Goal: Task Accomplishment & Management: Manage account settings

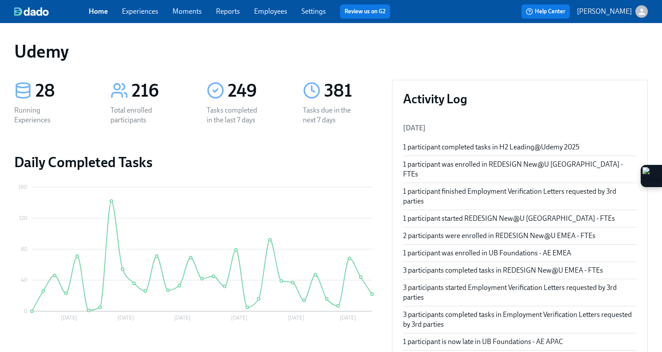
click at [136, 13] on link "Experiences" at bounding box center [140, 11] width 36 height 8
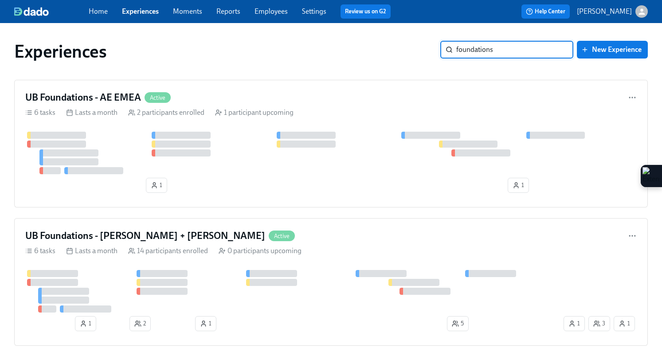
scroll to position [55, 0]
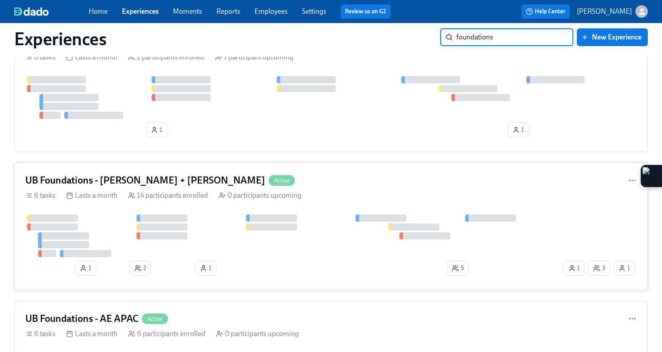
type input "foundations"
click at [172, 193] on div "14 participants enrolled" at bounding box center [168, 196] width 80 height 10
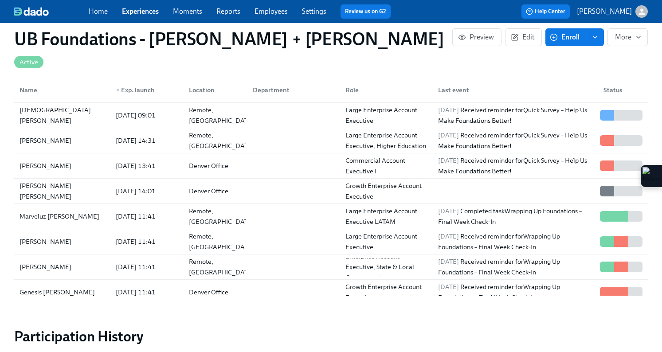
scroll to position [762, 0]
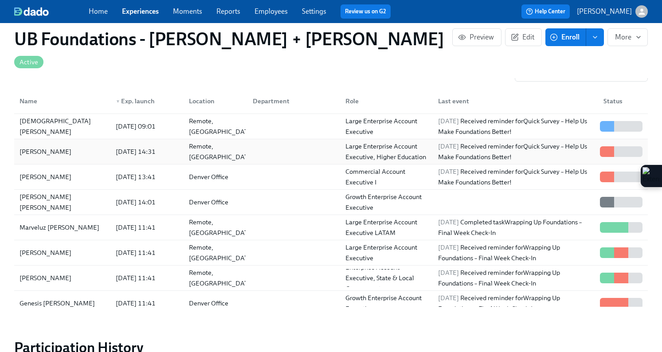
click at [159, 146] on div "[DATE] 14:31" at bounding box center [135, 151] width 47 height 11
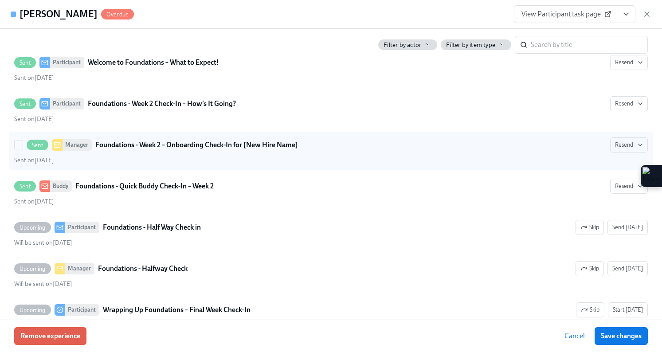
scroll to position [503, 0]
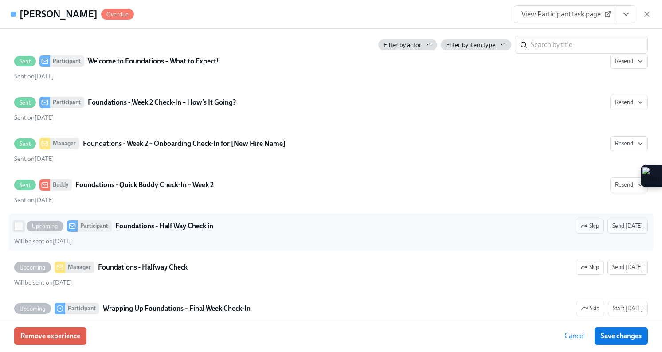
click at [18, 225] on input "Upcoming Participant Foundations - Half Way Check in Skip Send [DATE] Will be s…" at bounding box center [19, 226] width 8 height 8
checkbox input "true"
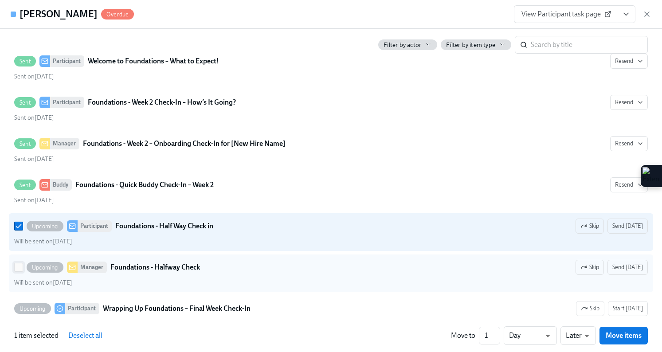
click at [16, 268] on input "Upcoming Manager Foundations - Halfway Check Skip Send [DATE] Will be sent on […" at bounding box center [19, 267] width 8 height 8
checkbox input "true"
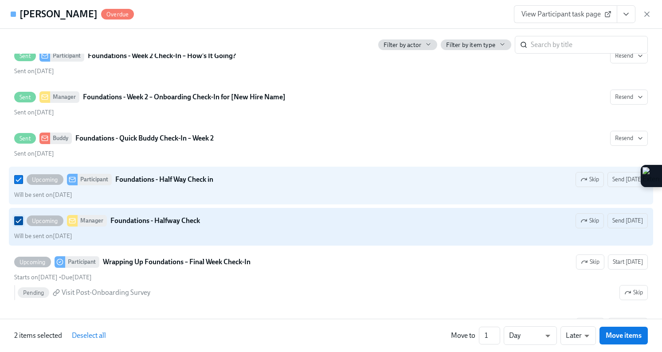
scroll to position [552, 0]
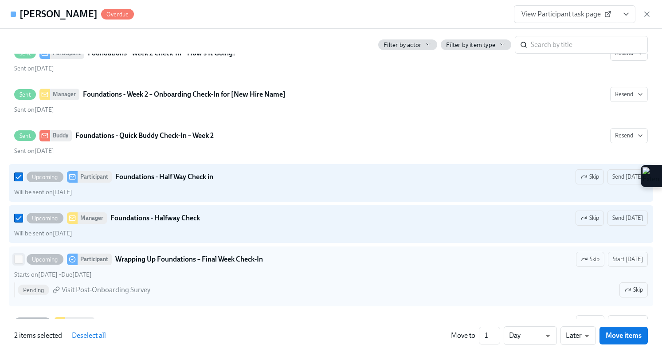
click at [19, 259] on input "Upcoming Participant Wrapping Up Foundations – Final Week Check-In Skip Start […" at bounding box center [19, 259] width 8 height 8
checkbox input "true"
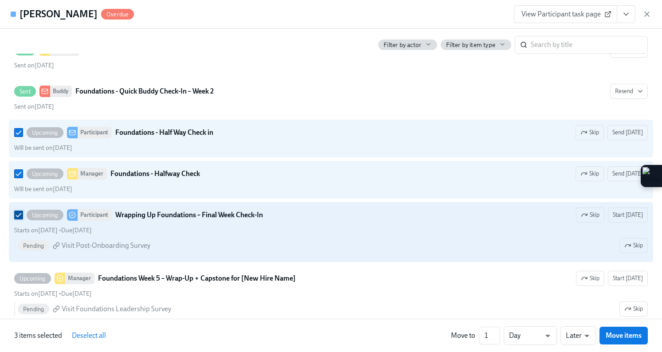
scroll to position [612, 0]
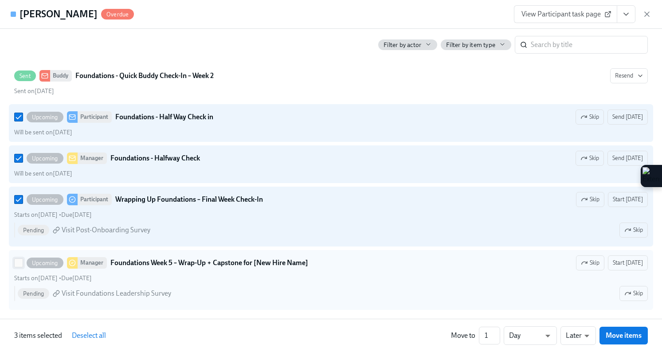
click at [19, 261] on input "Upcoming Manager Foundations Week 5 – Wrap-Up + Capstone for [New Hire Name] Sk…" at bounding box center [19, 263] width 8 height 8
checkbox input "true"
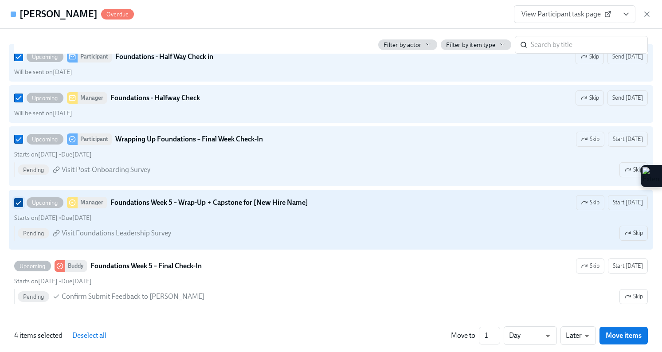
scroll to position [673, 0]
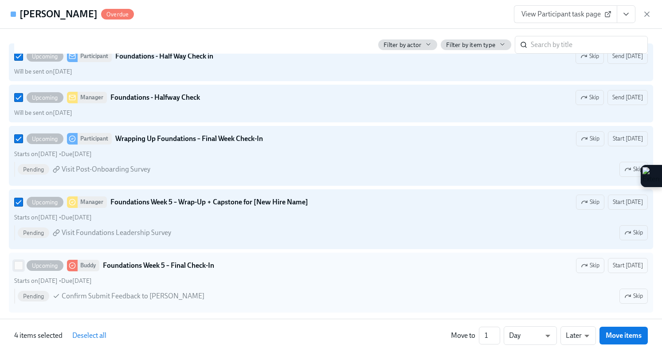
click at [18, 263] on input "Upcoming Buddy Foundations Week 5 – Final Check-In Skip Start [DATE] Starts on …" at bounding box center [19, 266] width 8 height 8
checkbox input "true"
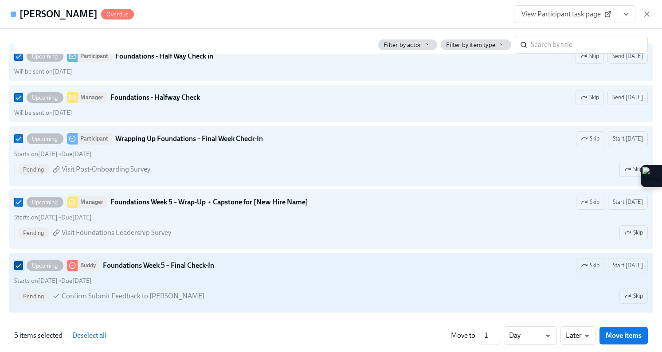
scroll to position [722, 0]
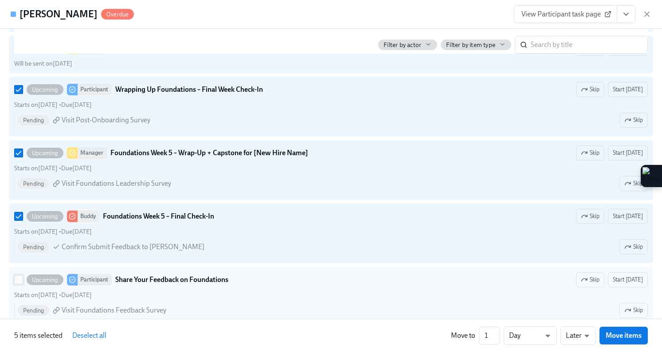
click at [16, 282] on input "Upcoming Participant Share Your Feedback on Foundations Skip Start [DATE] Start…" at bounding box center [19, 280] width 8 height 8
checkbox input "true"
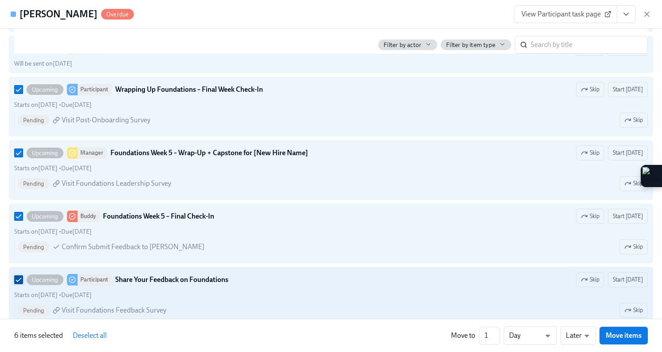
scroll to position [740, 0]
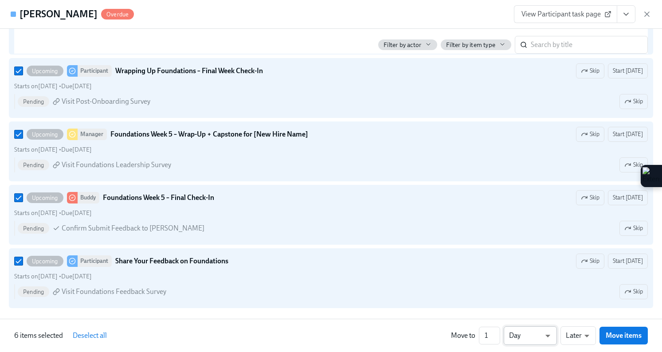
click at [533, 338] on li "Week" at bounding box center [530, 333] width 53 height 15
type input "w"
click at [621, 333] on span "Move items" at bounding box center [624, 335] width 36 height 9
checkbox input "false"
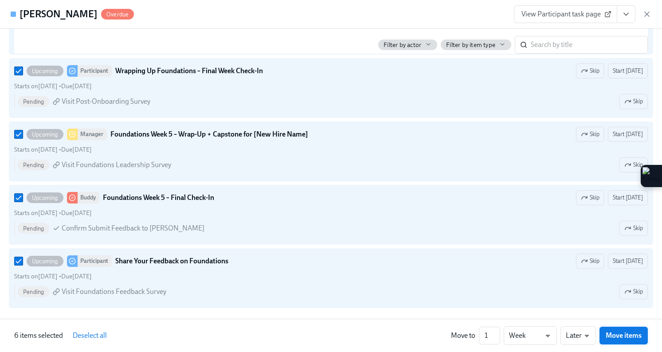
checkbox input "false"
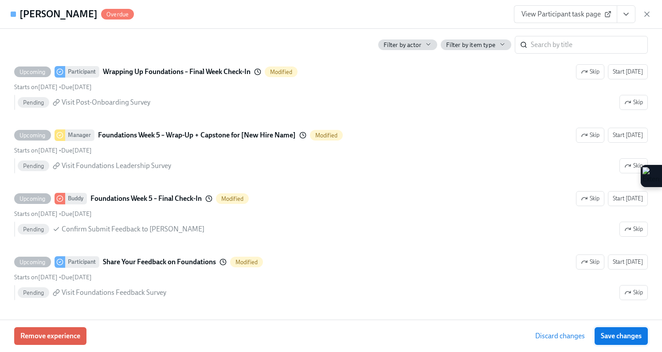
click at [602, 339] on span "Save changes" at bounding box center [621, 336] width 41 height 9
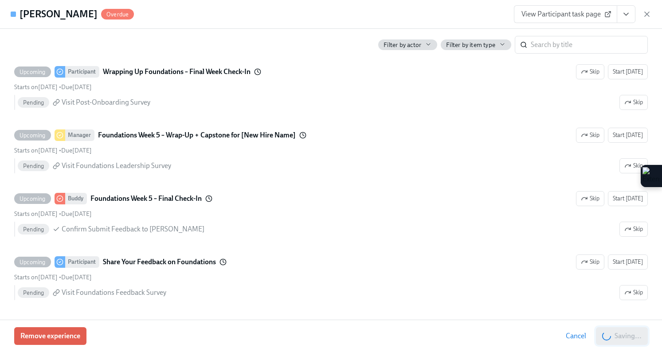
scroll to position [0, 6084]
click at [602, 339] on span "Save changes" at bounding box center [621, 336] width 41 height 9
click at [603, 339] on span "Save changes" at bounding box center [621, 336] width 41 height 9
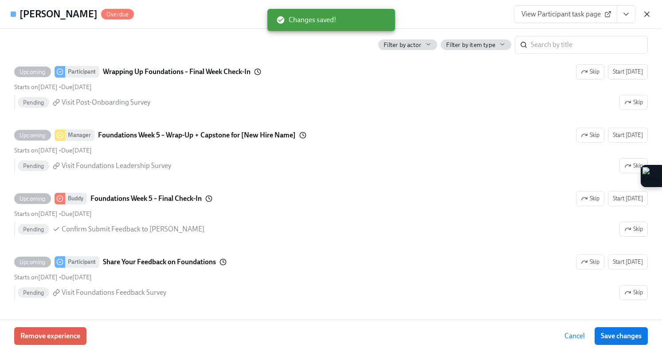
click at [647, 14] on icon "button" at bounding box center [647, 14] width 4 height 4
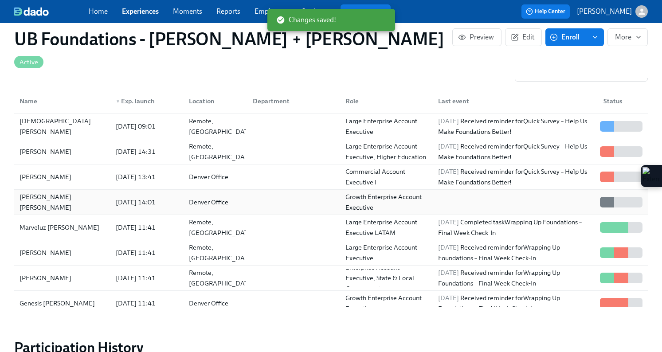
click at [82, 193] on div "[PERSON_NAME] [PERSON_NAME]" at bounding box center [62, 202] width 93 height 18
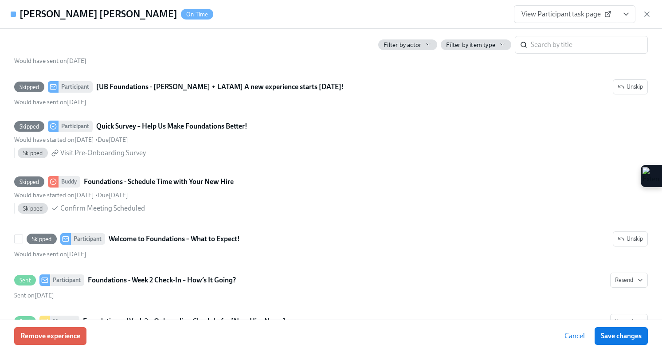
scroll to position [508, 0]
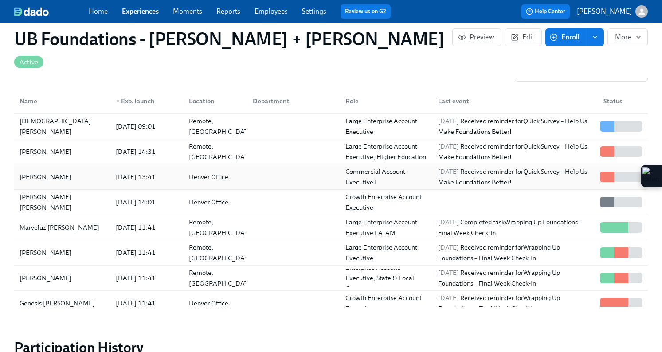
click at [89, 168] on div "[PERSON_NAME]" at bounding box center [62, 177] width 93 height 18
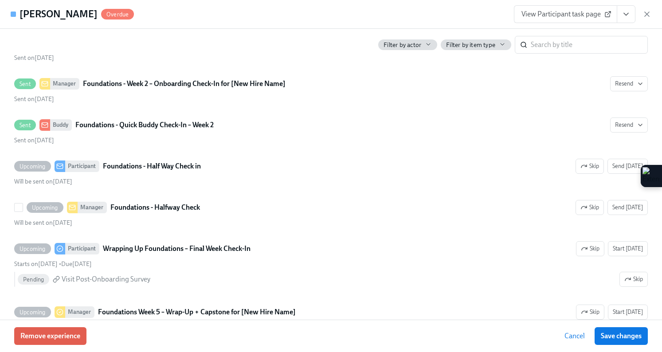
scroll to position [559, 0]
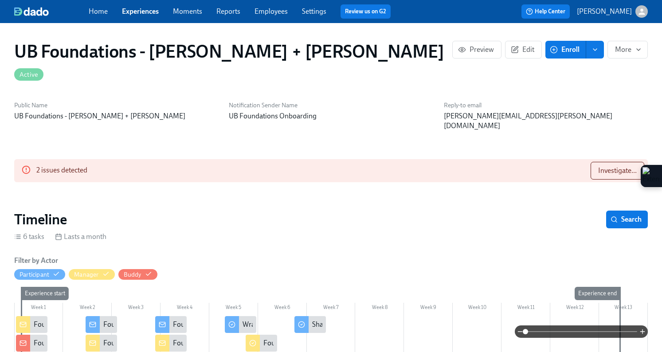
click at [142, 12] on link "Experiences" at bounding box center [140, 11] width 37 height 8
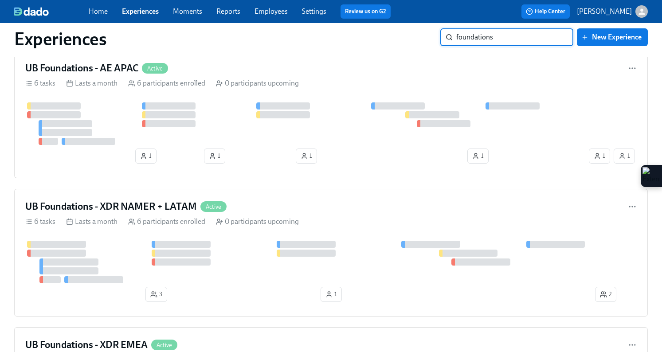
scroll to position [335, 0]
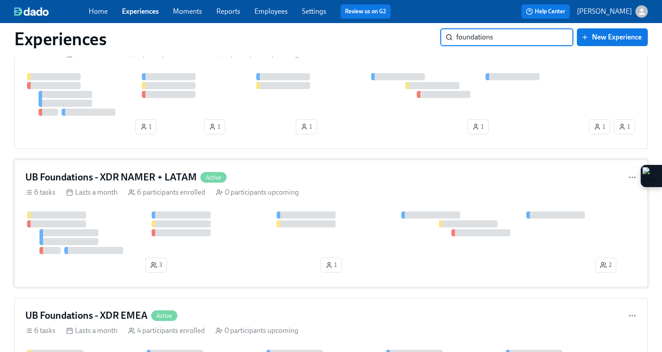
type input "foundations"
click at [169, 189] on div "6 participants enrolled" at bounding box center [166, 193] width 77 height 10
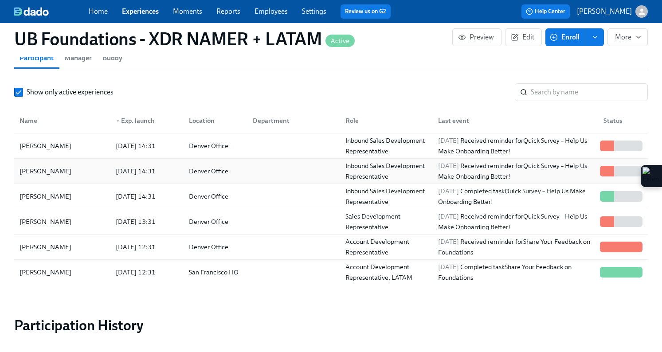
scroll to position [700, 0]
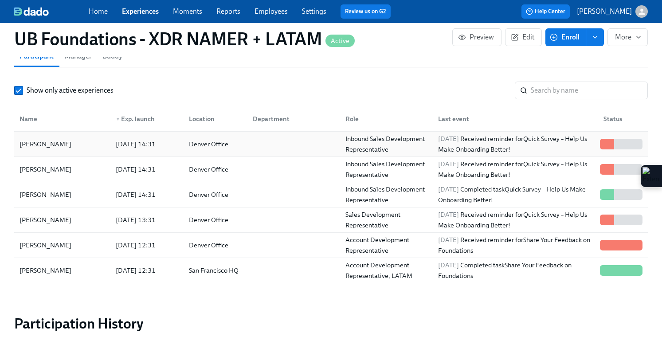
click at [72, 137] on div "[PERSON_NAME]" at bounding box center [62, 144] width 93 height 18
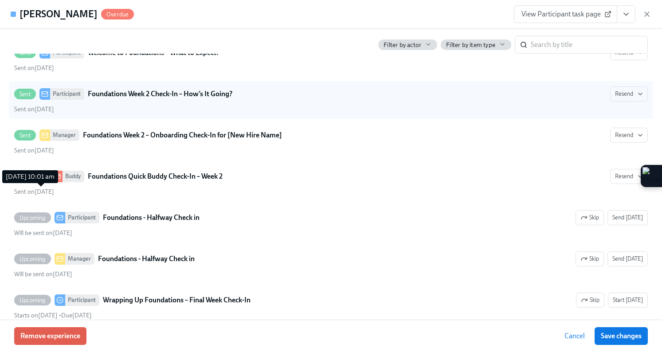
scroll to position [512, 0]
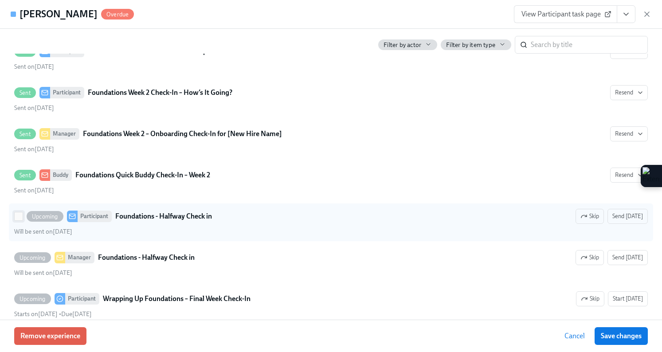
click at [16, 216] on input "Upcoming Participant Foundations - Halfway Check in Skip Send [DATE] Will be se…" at bounding box center [19, 216] width 8 height 8
checkbox input "true"
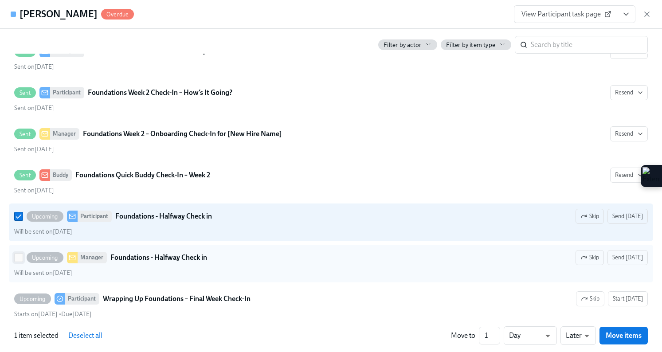
click at [17, 258] on input "Upcoming Manager Foundations - Halfway Check in Skip Send [DATE] Will be sent o…" at bounding box center [19, 258] width 8 height 8
checkbox input "true"
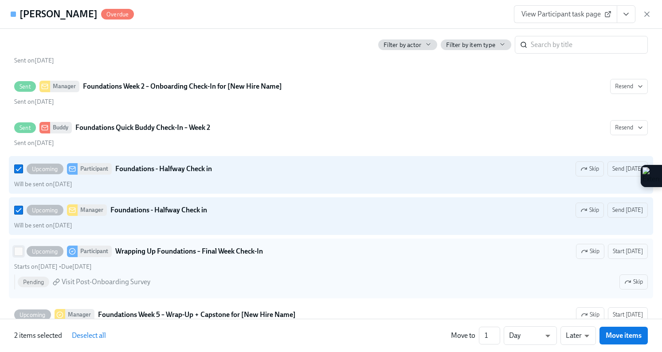
click at [16, 253] on input "Upcoming Participant Wrapping Up Foundations – Final Week Check-In Skip Start […" at bounding box center [19, 251] width 8 height 8
checkbox input "true"
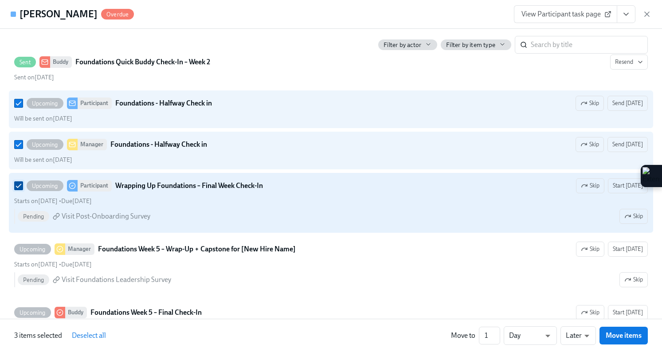
scroll to position [627, 0]
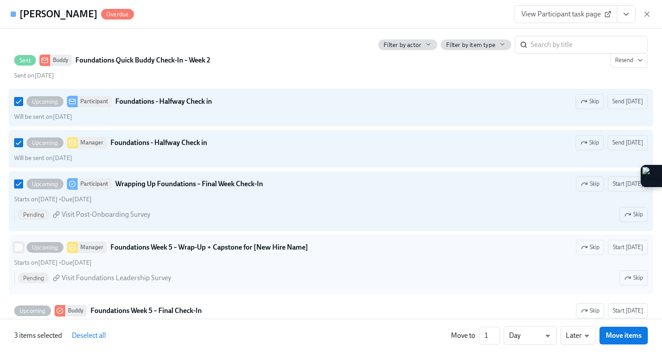
click at [19, 247] on input "Upcoming Manager Foundations Week 5 – Wrap-Up + Capstone for [New Hire Name] Sk…" at bounding box center [19, 247] width 8 height 8
checkbox input "true"
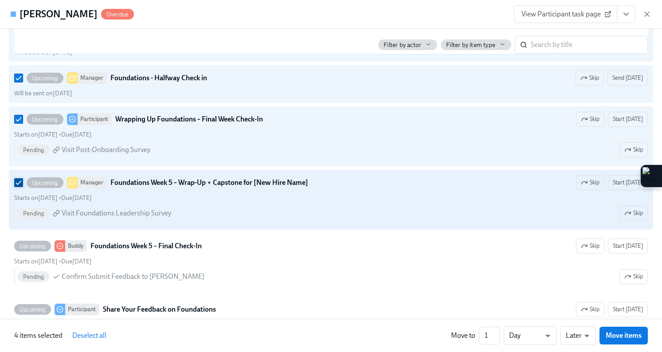
scroll to position [692, 0]
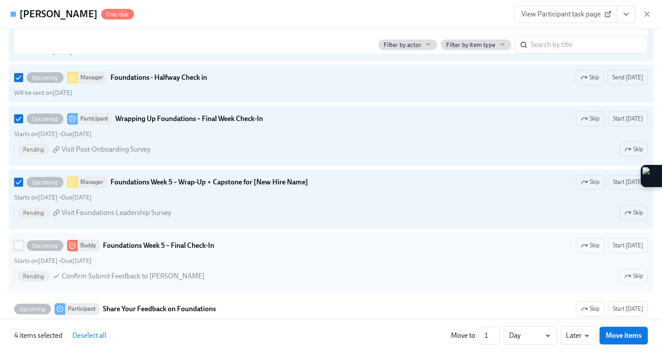
click at [18, 246] on input "Upcoming Buddy Foundations Week 5 – Final Check-In Skip Start [DATE] Starts on …" at bounding box center [19, 246] width 8 height 8
checkbox input "true"
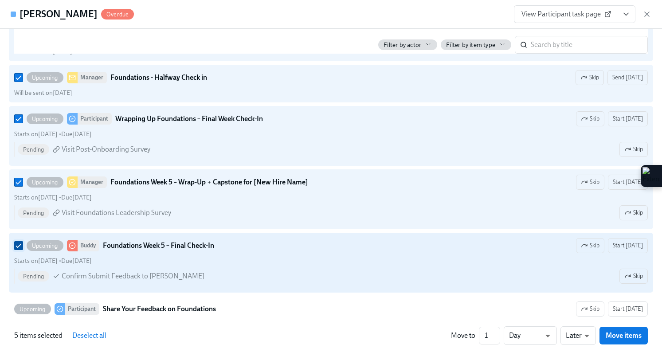
scroll to position [740, 0]
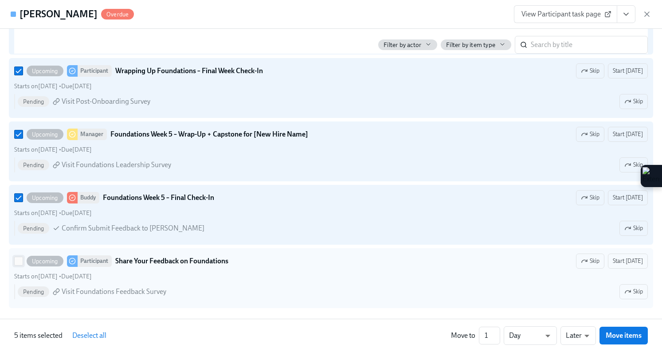
click at [17, 261] on input "Upcoming Participant Share Your Feedback on Foundations Skip Start [DATE] Start…" at bounding box center [19, 261] width 8 height 8
checkbox input "true"
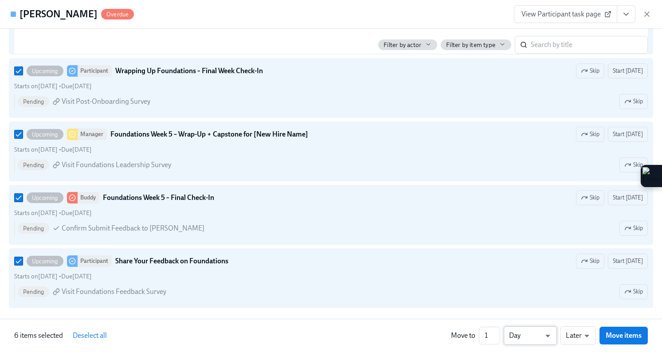
click at [529, 330] on li "Week" at bounding box center [530, 333] width 53 height 15
type input "w"
click at [613, 336] on span "Move items" at bounding box center [624, 335] width 36 height 9
checkbox input "false"
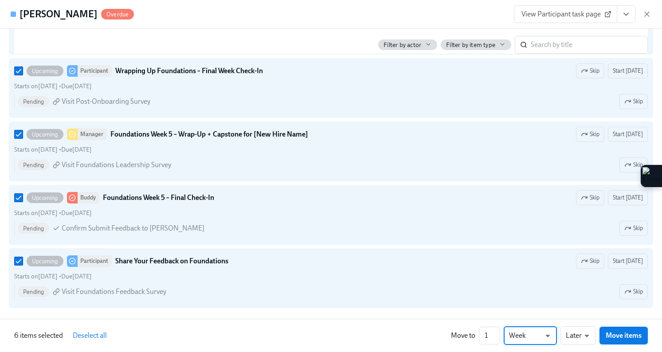
checkbox input "false"
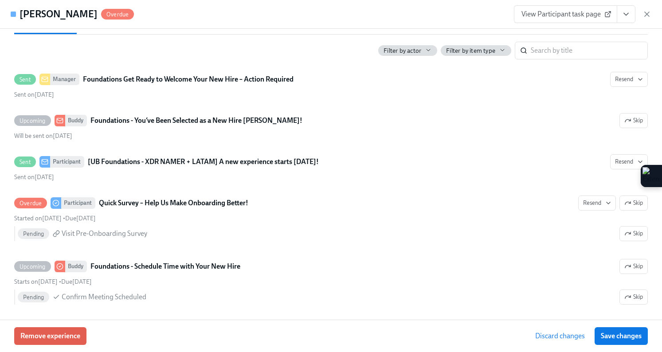
scroll to position [0, 0]
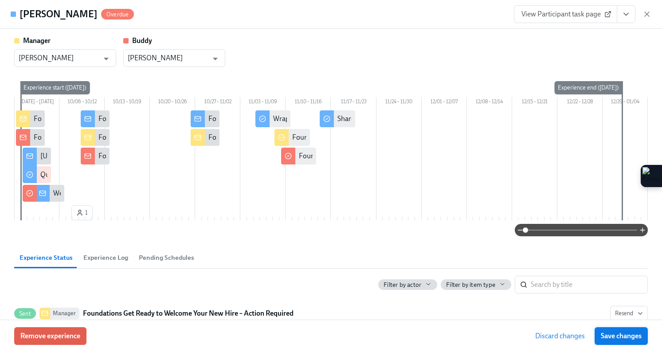
click at [616, 333] on span "Save changes" at bounding box center [621, 336] width 41 height 9
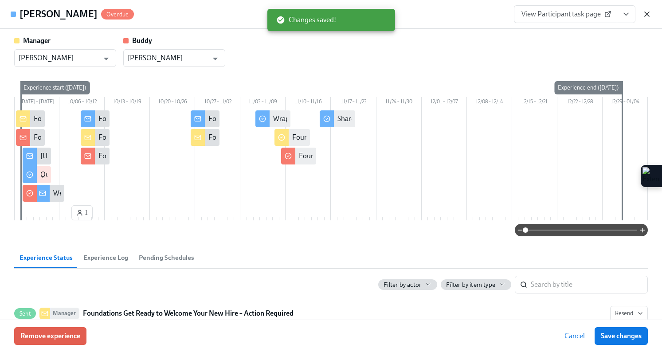
click at [646, 14] on icon "button" at bounding box center [647, 14] width 4 height 4
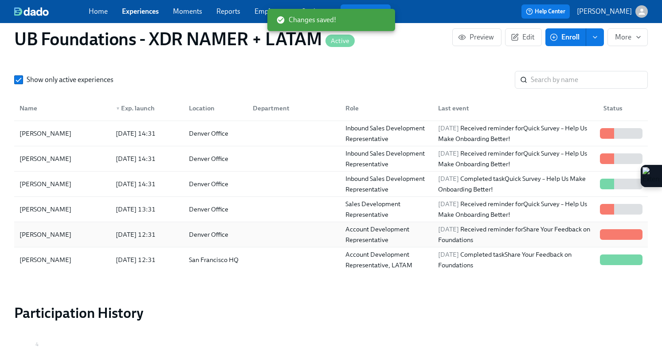
scroll to position [704, 0]
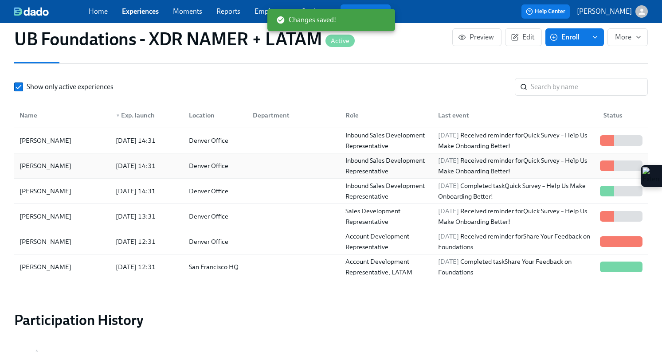
click at [76, 157] on div "[PERSON_NAME]" at bounding box center [62, 166] width 93 height 18
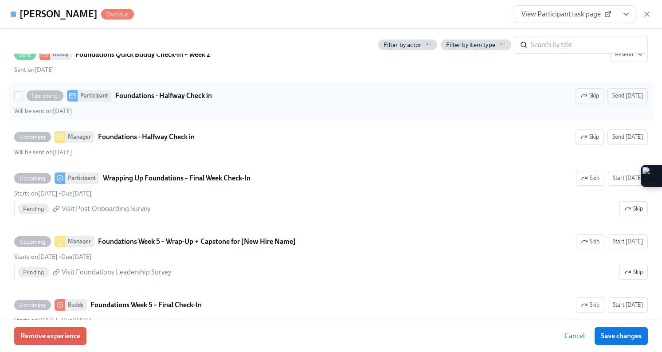
scroll to position [624, 0]
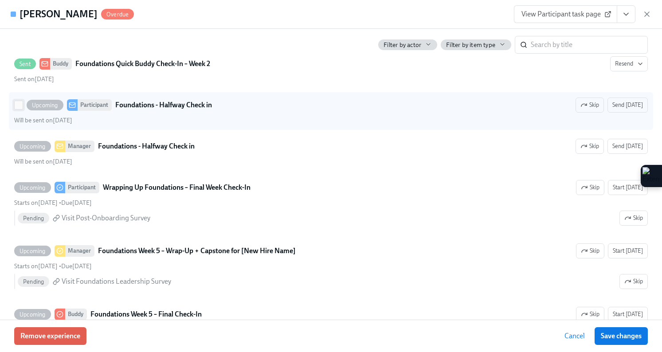
click at [22, 104] on input "Upcoming Participant Foundations - Halfway Check in Skip Send [DATE] Will be se…" at bounding box center [19, 105] width 8 height 8
checkbox input "true"
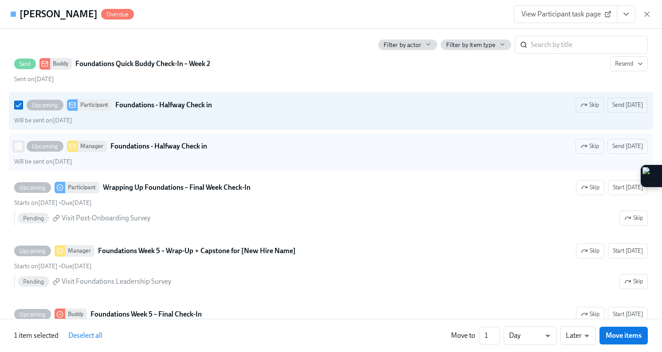
click at [16, 146] on input "Upcoming Manager Foundations - Halfway Check in Skip Send [DATE] Will be sent o…" at bounding box center [19, 146] width 8 height 8
checkbox input "true"
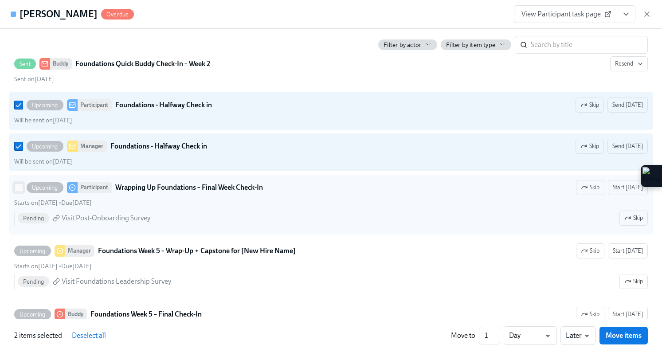
click at [15, 192] on span at bounding box center [18, 187] width 9 height 9
click at [15, 192] on input "Upcoming Participant Wrapping Up Foundations – Final Week Check-In Skip Start […" at bounding box center [19, 188] width 8 height 8
checkbox input "true"
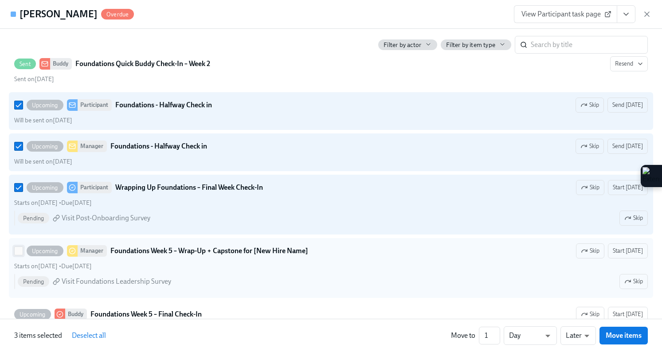
click at [17, 250] on input "Upcoming Manager Foundations Week 5 – Wrap-Up + Capstone for [New Hire Name] Sk…" at bounding box center [19, 251] width 8 height 8
checkbox input "true"
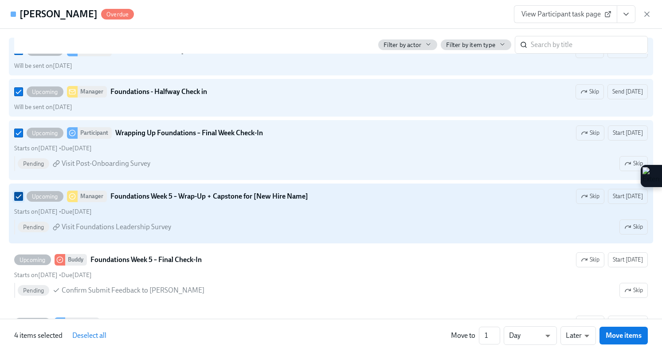
scroll to position [680, 0]
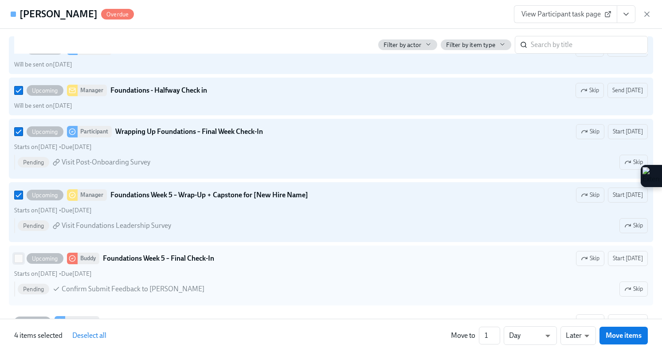
click at [19, 260] on input "Upcoming Buddy Foundations Week 5 – Final Check-In Skip Start [DATE] Starts on …" at bounding box center [19, 258] width 8 height 8
checkbox input "true"
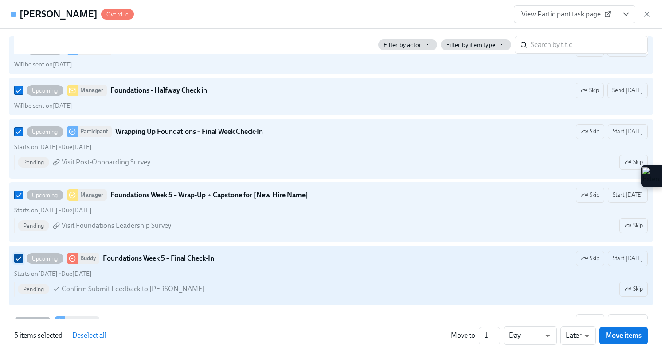
scroll to position [740, 0]
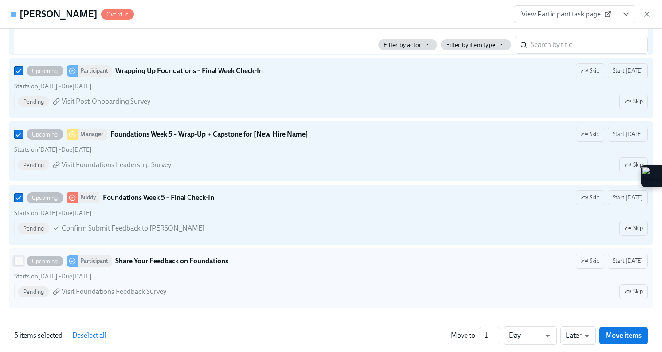
click at [17, 262] on input "Upcoming Participant Share Your Feedback on Foundations Skip Start [DATE] Start…" at bounding box center [19, 261] width 8 height 8
checkbox input "true"
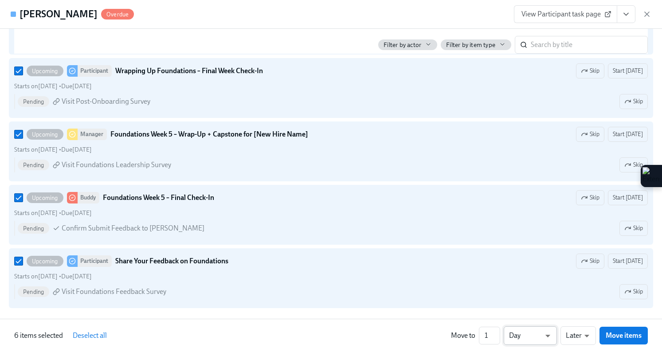
click at [519, 330] on li "Week" at bounding box center [530, 333] width 53 height 15
type input "w"
click at [623, 336] on span "Move items" at bounding box center [624, 335] width 36 height 9
checkbox input "false"
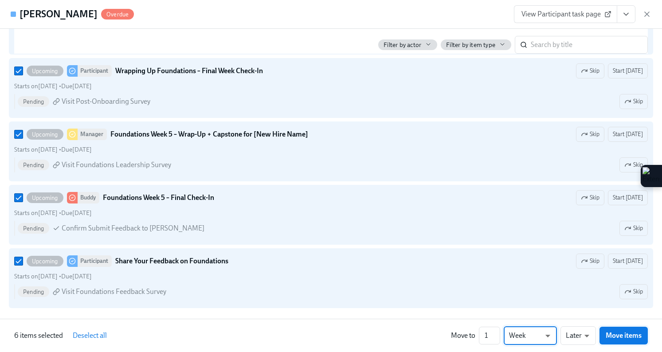
checkbox input "false"
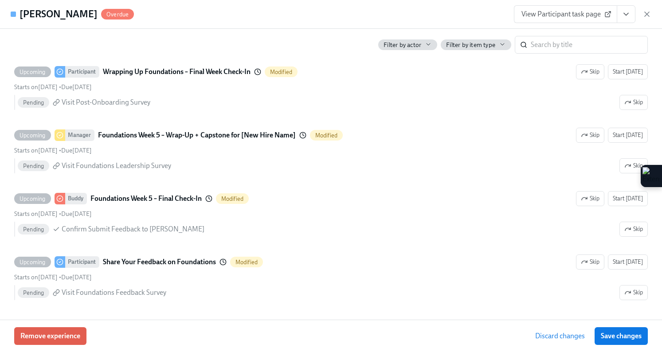
click at [623, 336] on span "Save changes" at bounding box center [621, 336] width 41 height 9
click at [626, 334] on span "Save changes" at bounding box center [621, 336] width 41 height 9
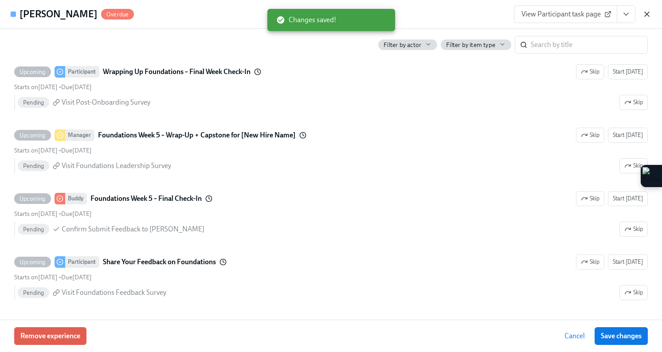
click at [649, 15] on icon "button" at bounding box center [646, 14] width 9 height 9
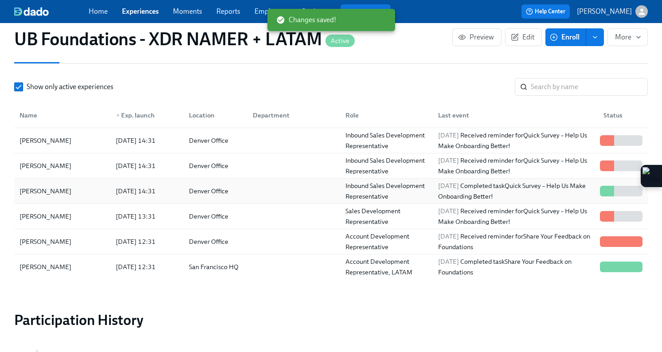
click at [123, 182] on div "[DATE] 14:31" at bounding box center [145, 191] width 73 height 18
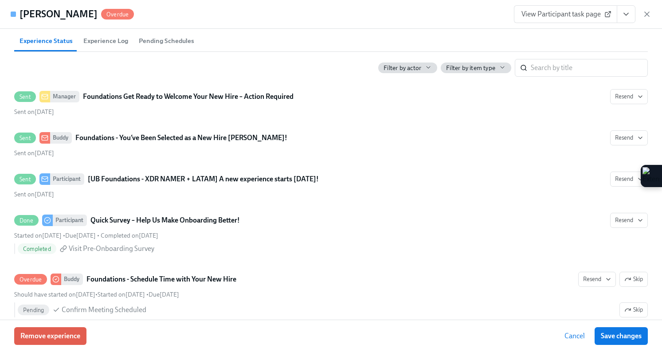
scroll to position [414, 0]
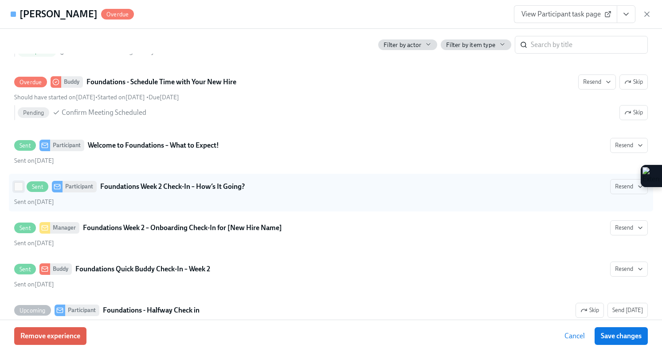
click at [18, 188] on input "Sent Participant Foundations Week 2 Check-In – How’s It Going? Resend Sent on […" at bounding box center [19, 187] width 8 height 8
checkbox input "true"
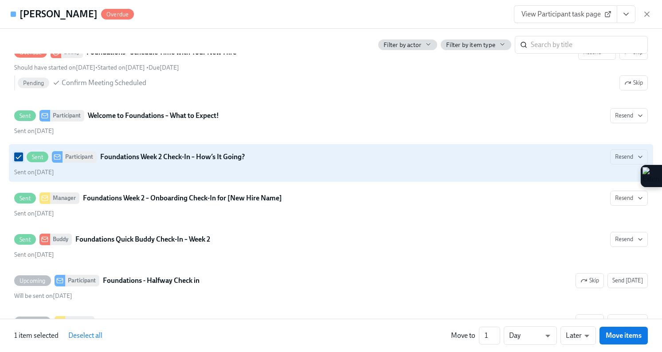
scroll to position [446, 0]
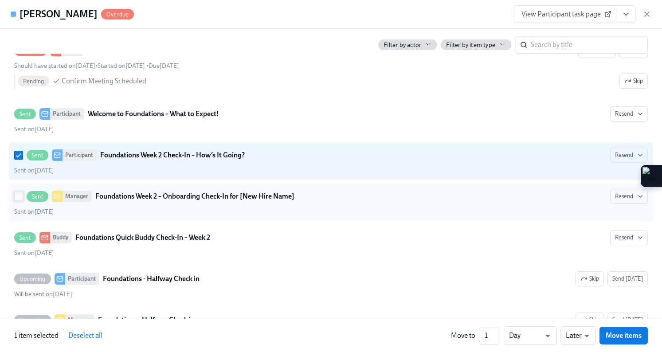
click at [16, 196] on input "Sent Manager Foundations Week 2 – Onboarding Check-In for [New Hire Name] Resen…" at bounding box center [19, 196] width 8 height 8
checkbox input "true"
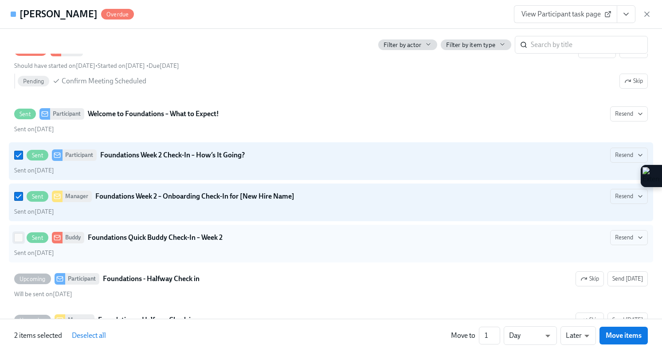
click at [16, 238] on input "Sent Buddy Foundations Quick Buddy Check-In – Week 2 Resend Sent on [DATE]" at bounding box center [19, 238] width 8 height 8
checkbox input "true"
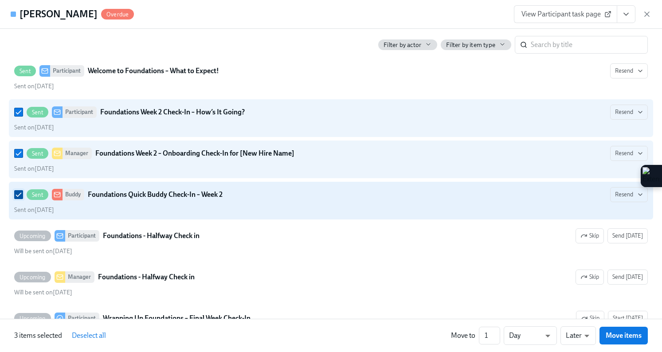
scroll to position [489, 0]
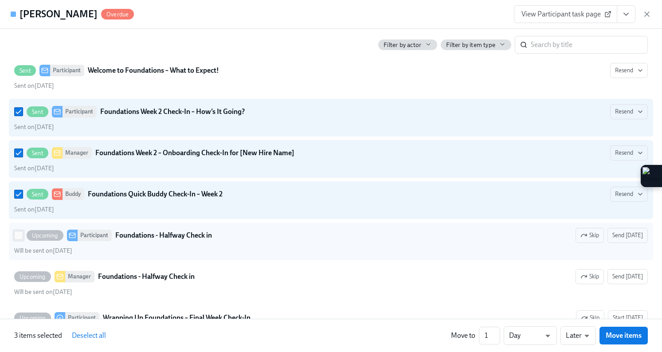
click at [15, 236] on input "Upcoming Participant Foundations - Halfway Check in Skip Send [DATE] Will be se…" at bounding box center [19, 235] width 8 height 8
checkbox input "true"
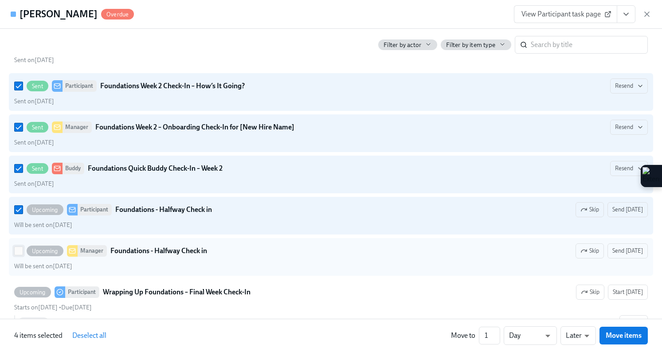
click at [14, 250] on label "Upcoming Manager Foundations - Halfway Check in Skip Send [DATE] Will be sent o…" at bounding box center [331, 257] width 644 height 38
click at [15, 250] on input "Upcoming Manager Foundations - Halfway Check in Skip Send [DATE] Will be sent o…" at bounding box center [19, 251] width 8 height 8
checkbox input "true"
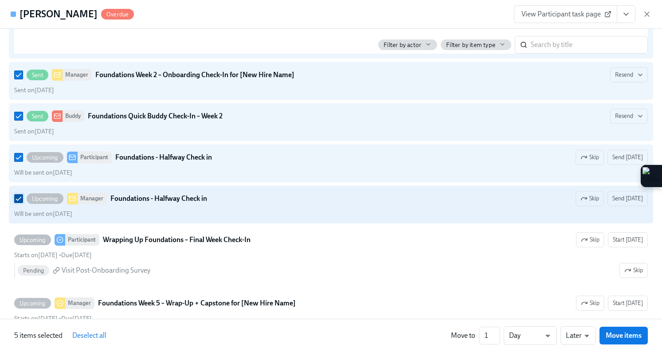
scroll to position [568, 0]
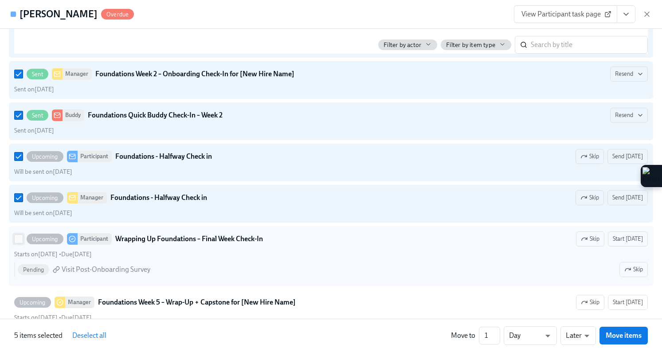
click at [16, 239] on input "Upcoming Participant Wrapping Up Foundations – Final Week Check-In Skip Start […" at bounding box center [19, 239] width 8 height 8
checkbox input "true"
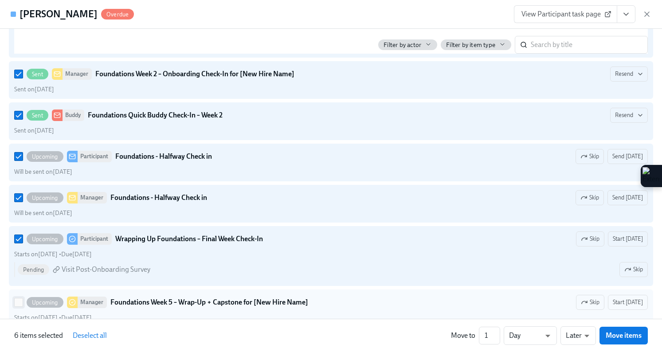
click at [15, 299] on input "Upcoming Manager Foundations Week 5 – Wrap-Up + Capstone for [New Hire Name] Sk…" at bounding box center [19, 302] width 8 height 8
checkbox input "true"
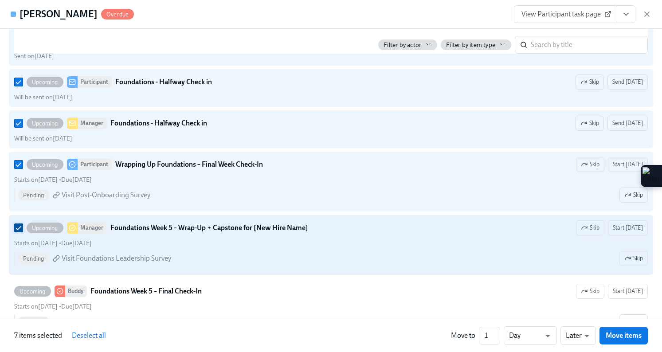
scroll to position [662, 0]
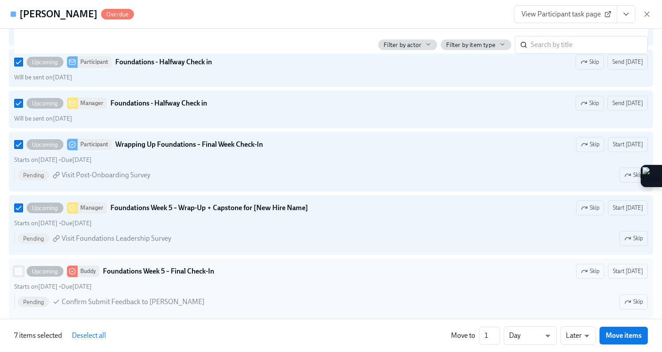
click at [18, 270] on input "Upcoming Buddy Foundations Week 5 – Final Check-In Skip Start [DATE] Starts on …" at bounding box center [19, 271] width 8 height 8
checkbox input "true"
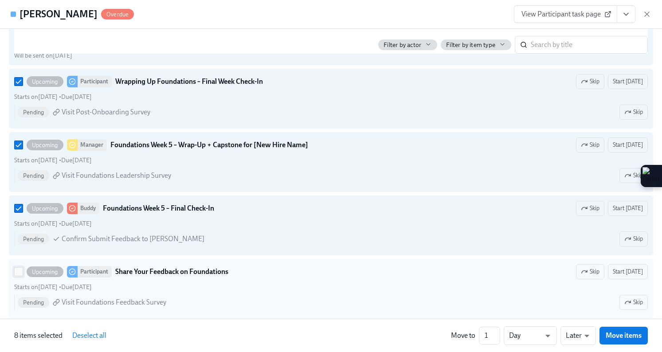
click at [18, 272] on input "Upcoming Participant Share Your Feedback on Foundations Skip Start [DATE] Start…" at bounding box center [19, 272] width 8 height 8
checkbox input "true"
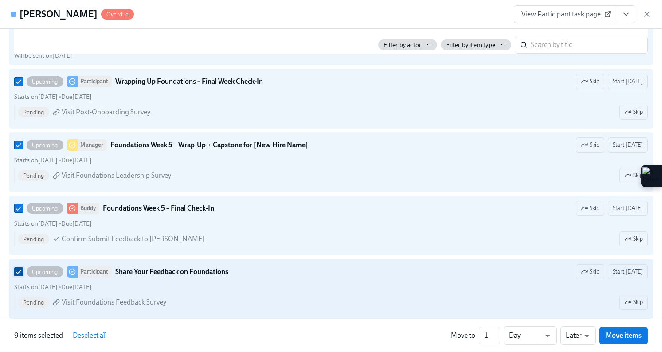
scroll to position [736, 0]
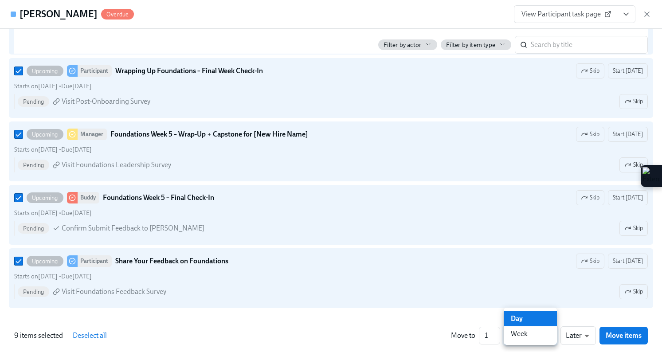
click at [532, 332] on li "Week" at bounding box center [530, 333] width 53 height 15
type input "w"
click at [617, 335] on span "Move items" at bounding box center [624, 335] width 36 height 9
checkbox input "false"
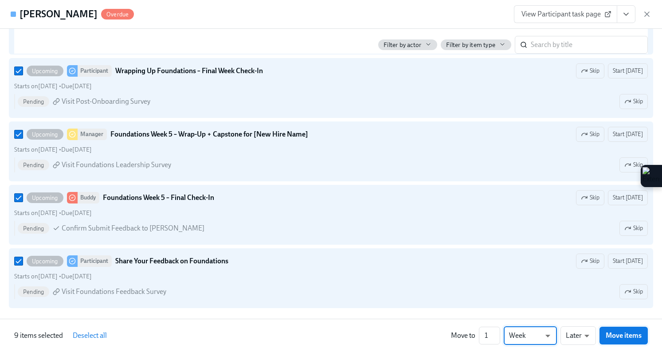
checkbox input "false"
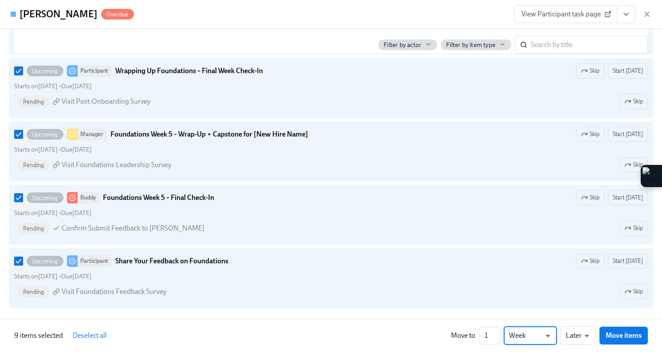
checkbox input "false"
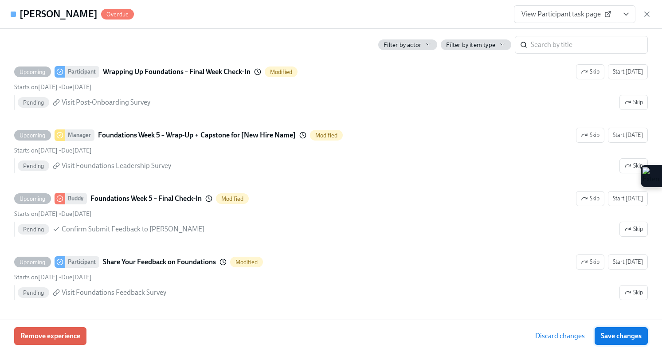
click at [612, 335] on span "Save changes" at bounding box center [621, 336] width 41 height 9
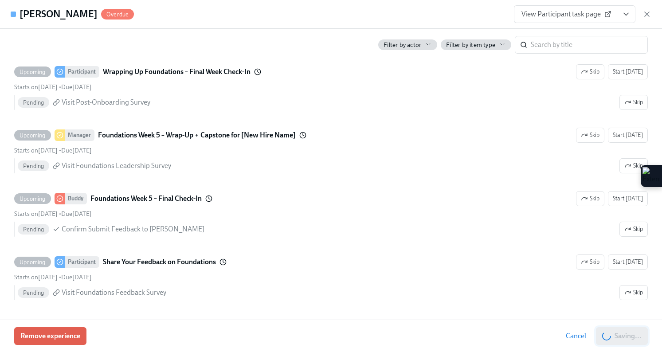
scroll to position [0, 3142]
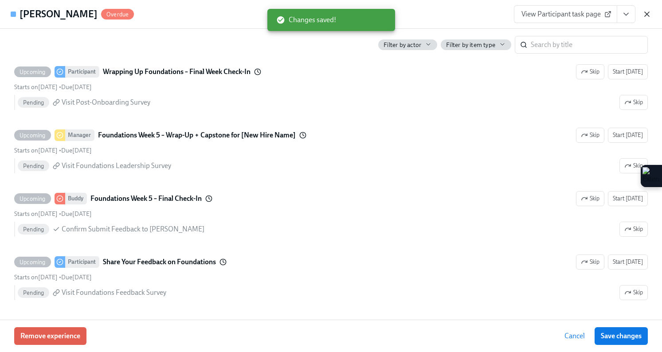
click at [647, 14] on icon "button" at bounding box center [647, 14] width 4 height 4
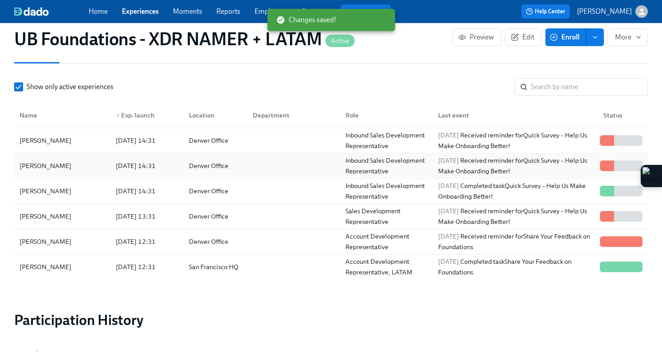
click at [61, 157] on div "[PERSON_NAME]" at bounding box center [62, 166] width 93 height 18
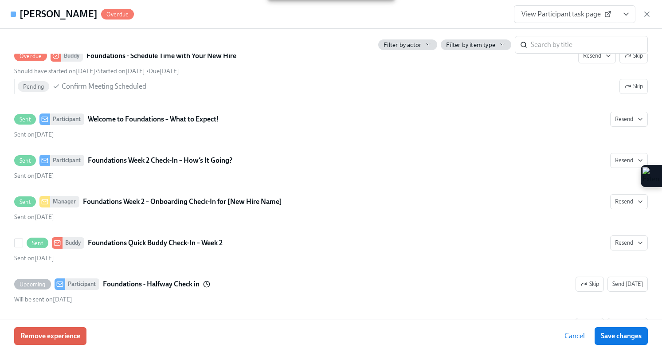
scroll to position [447, 0]
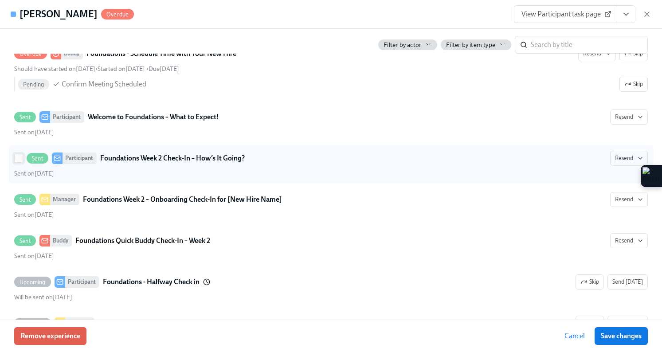
click at [14, 163] on span at bounding box center [18, 158] width 9 height 9
click at [15, 162] on input "Sent Participant Foundations Week 2 Check-In – How’s It Going? Resend Sent on […" at bounding box center [19, 158] width 8 height 8
checkbox input "true"
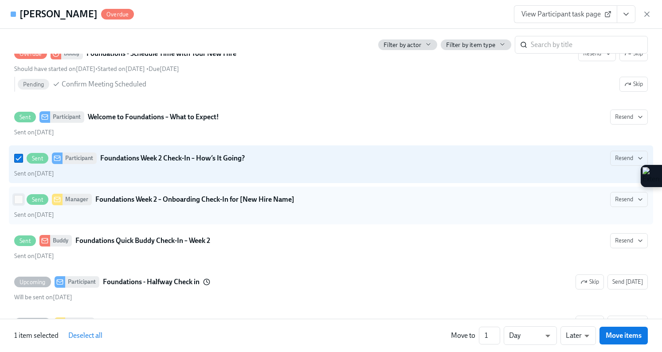
click at [18, 203] on input "Sent Manager Foundations Week 2 – Onboarding Check-In for [New Hire Name] Resen…" at bounding box center [19, 200] width 8 height 8
checkbox input "true"
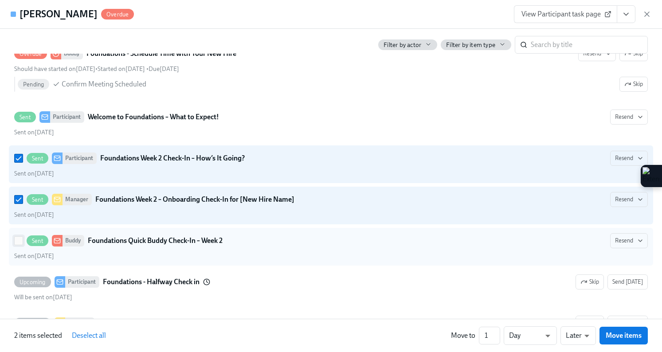
click at [16, 245] on input "Sent Buddy Foundations Quick Buddy Check-In – Week 2 Resend Sent on [DATE]" at bounding box center [19, 241] width 8 height 8
checkbox input "true"
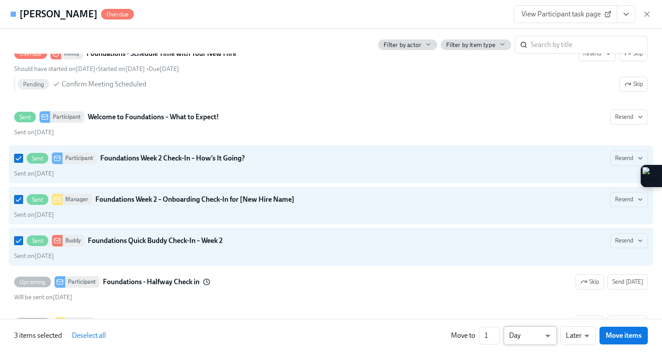
click at [530, 332] on li "Week" at bounding box center [530, 333] width 53 height 15
type input "w"
click at [651, 338] on div "3 items selected Deselect all Move to 1 ​ Week w ​ Later later ​ Move items" at bounding box center [331, 335] width 662 height 33
click at [637, 337] on span "Move items" at bounding box center [624, 335] width 36 height 9
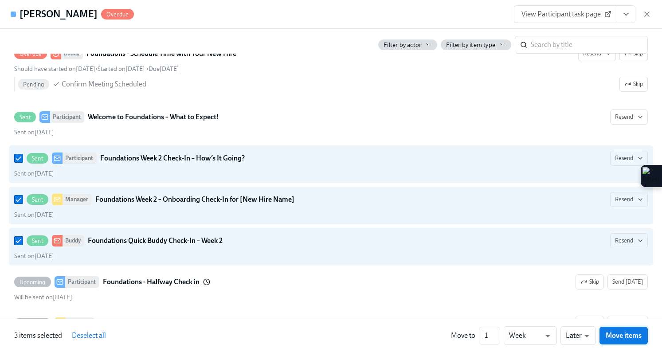
checkbox input "false"
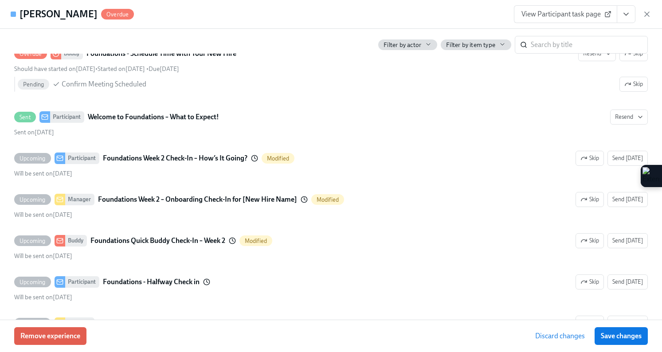
click at [637, 337] on span "Save changes" at bounding box center [621, 336] width 41 height 9
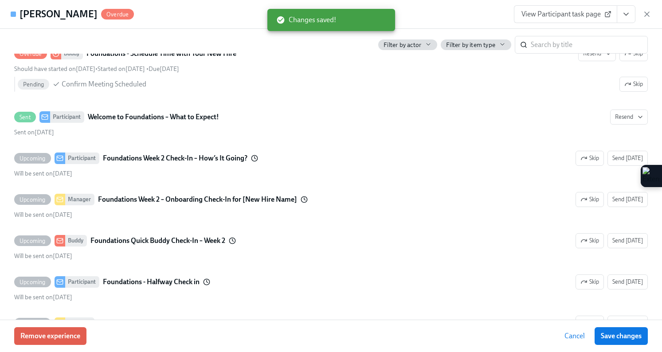
click at [637, 337] on span "Save changes" at bounding box center [621, 336] width 41 height 9
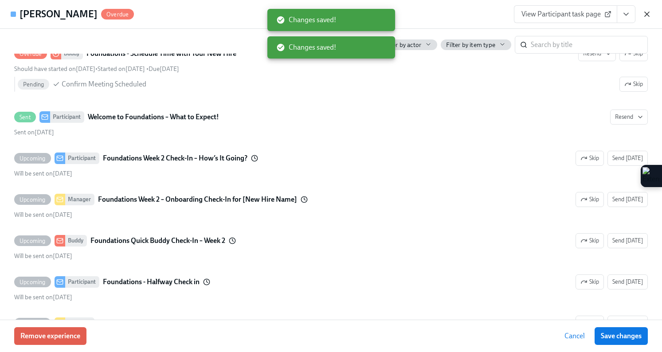
click at [648, 16] on icon "button" at bounding box center [647, 14] width 4 height 4
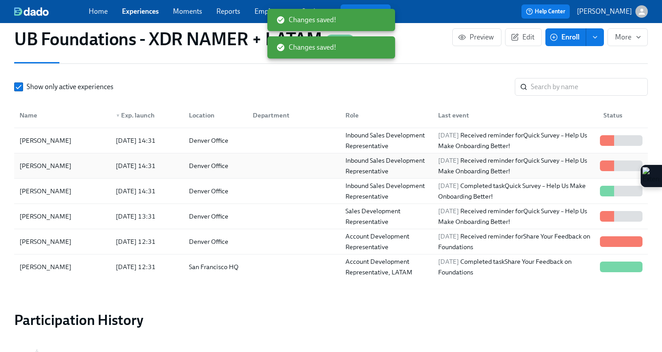
click at [205, 160] on div "Denver Office" at bounding box center [208, 165] width 47 height 11
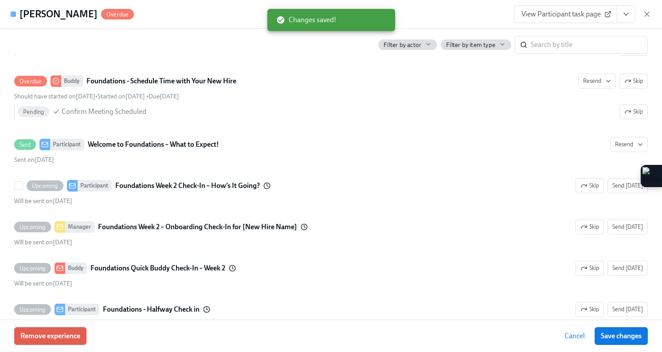
scroll to position [409, 0]
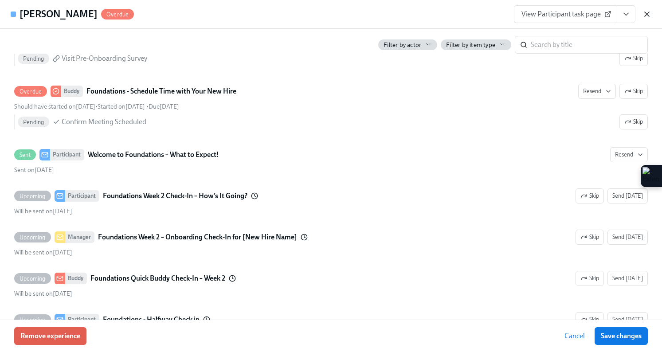
click at [645, 12] on icon "button" at bounding box center [647, 14] width 4 height 4
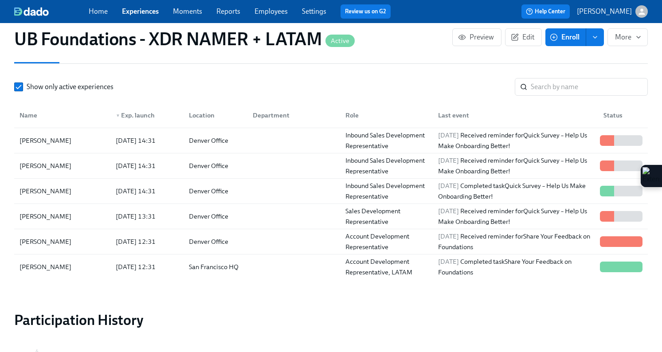
click at [134, 17] on div "Home Experiences Moments Reports Employees Settings Review us on G2" at bounding box center [243, 11] width 309 height 14
click at [133, 10] on link "Experiences" at bounding box center [140, 11] width 37 height 8
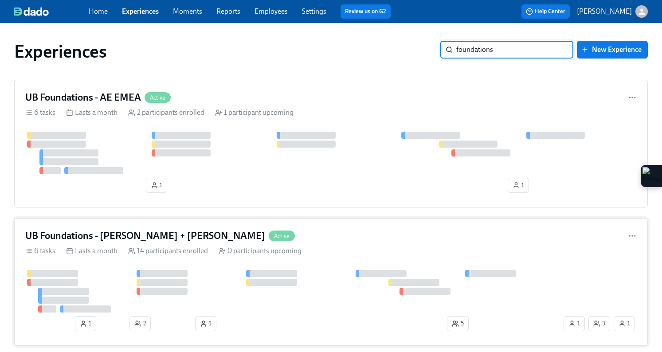
type input "foundations"
click at [148, 266] on div "UB Foundations - [PERSON_NAME] + LATAM Active 6 tasks Lasts a month 14 particip…" at bounding box center [330, 282] width 633 height 128
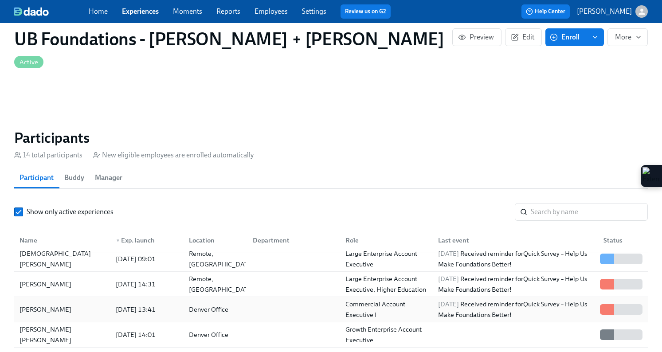
scroll to position [8, 0]
click at [75, 278] on div "[PERSON_NAME]" at bounding box center [45, 283] width 59 height 11
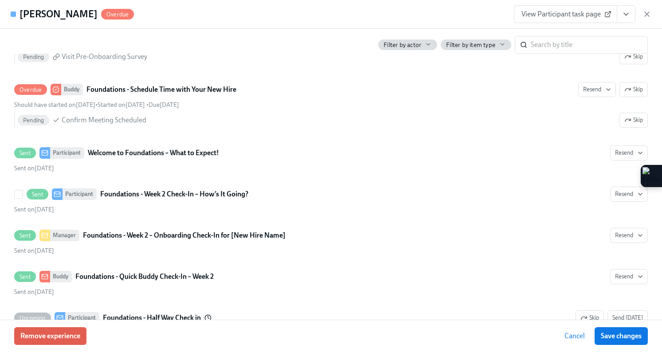
scroll to position [418, 0]
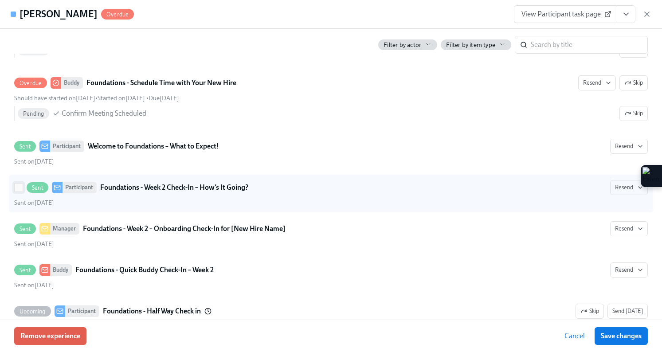
click at [17, 192] on input "Sent Participant Foundations - Week 2 Check-In – How’s It Going? Resend Sent on…" at bounding box center [19, 188] width 8 height 8
checkbox input "true"
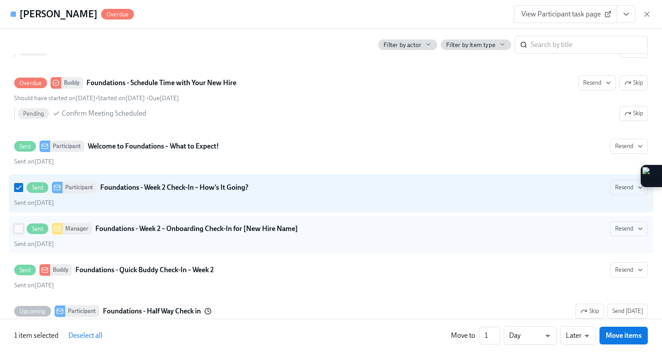
click at [16, 233] on input "Sent Manager Foundations - Week 2 – Onboarding Check-In for [New Hire Name] Res…" at bounding box center [19, 229] width 8 height 8
checkbox input "true"
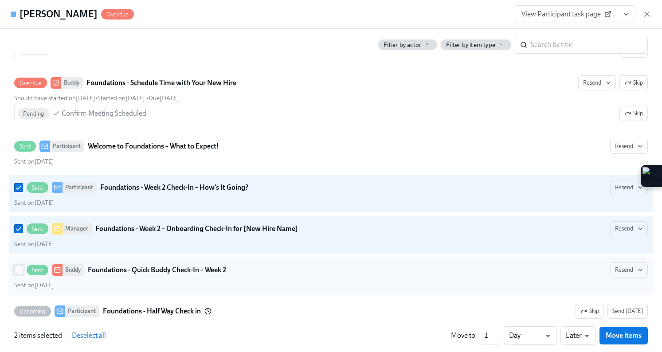
click at [18, 274] on input "Sent Buddy Foundations - Quick Buddy Check-In – Week 2 Resend Sent on [DATE]" at bounding box center [19, 270] width 8 height 8
checkbox input "true"
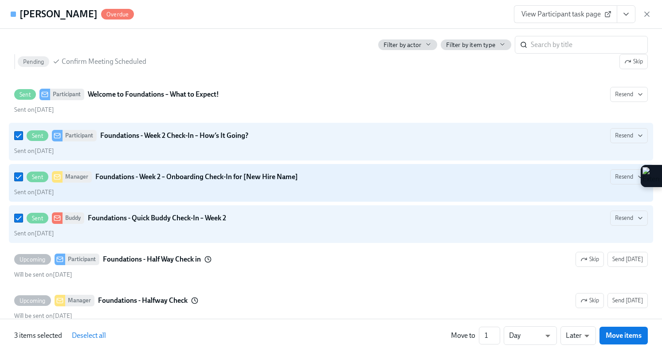
scroll to position [472, 0]
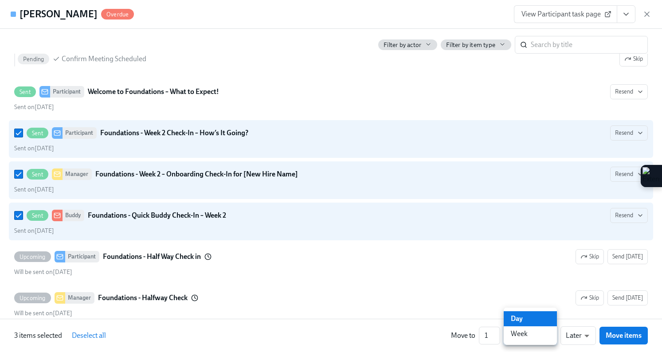
click at [532, 333] on body "Home Experiences Moments Reports Employees Settings Review us on G2 Help Center…" at bounding box center [331, 59] width 662 height 1365
click at [531, 331] on li "Week" at bounding box center [530, 333] width 53 height 15
type input "w"
click at [628, 332] on span "Move items" at bounding box center [624, 335] width 36 height 9
checkbox input "false"
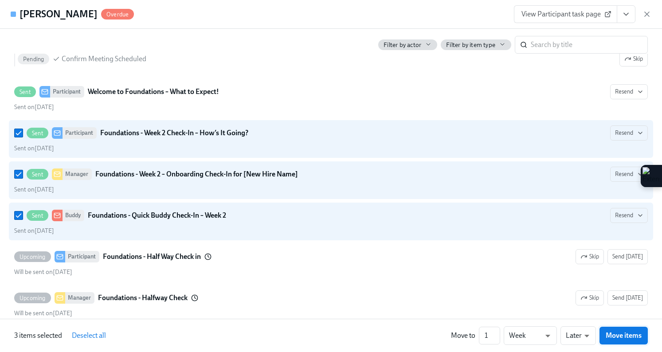
checkbox input "false"
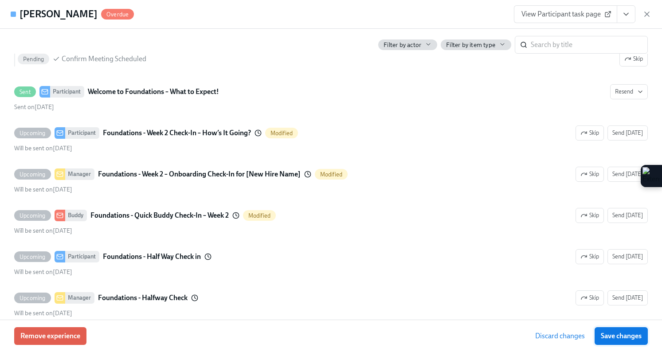
click at [628, 332] on span "Save changes" at bounding box center [621, 336] width 41 height 9
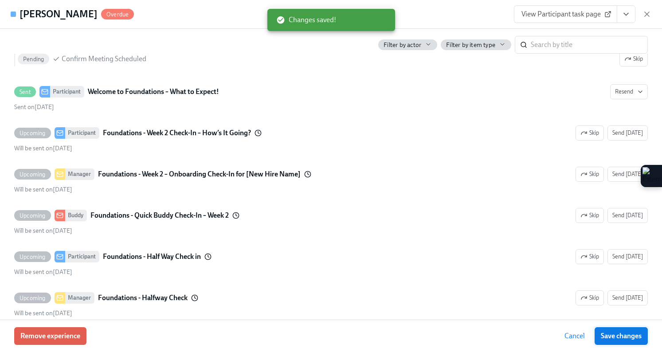
scroll to position [0, 6224]
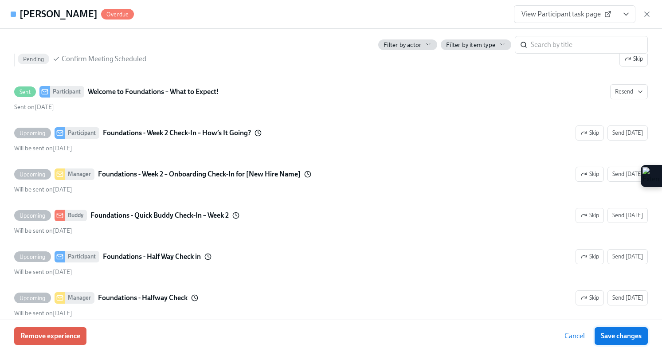
click at [618, 333] on span "Save changes" at bounding box center [621, 336] width 41 height 9
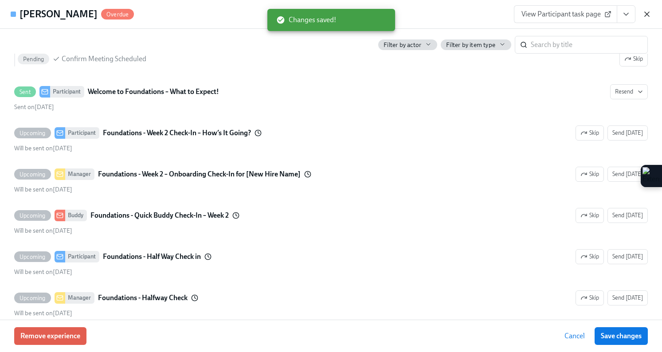
click at [649, 18] on icon "button" at bounding box center [646, 14] width 9 height 9
